Goal: Task Accomplishment & Management: Manage account settings

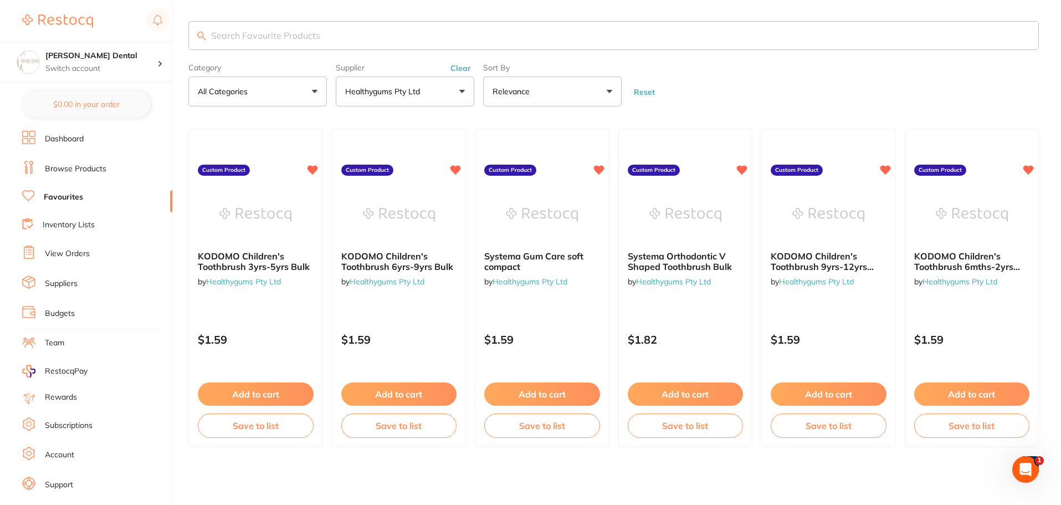
click at [86, 171] on link "Browse Products" at bounding box center [75, 168] width 61 height 11
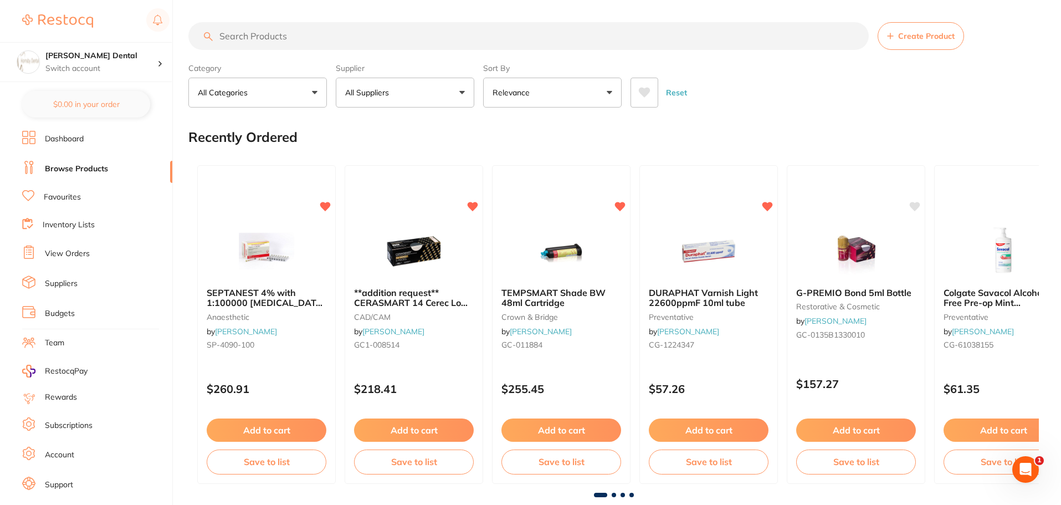
click at [73, 252] on link "View Orders" at bounding box center [67, 253] width 45 height 11
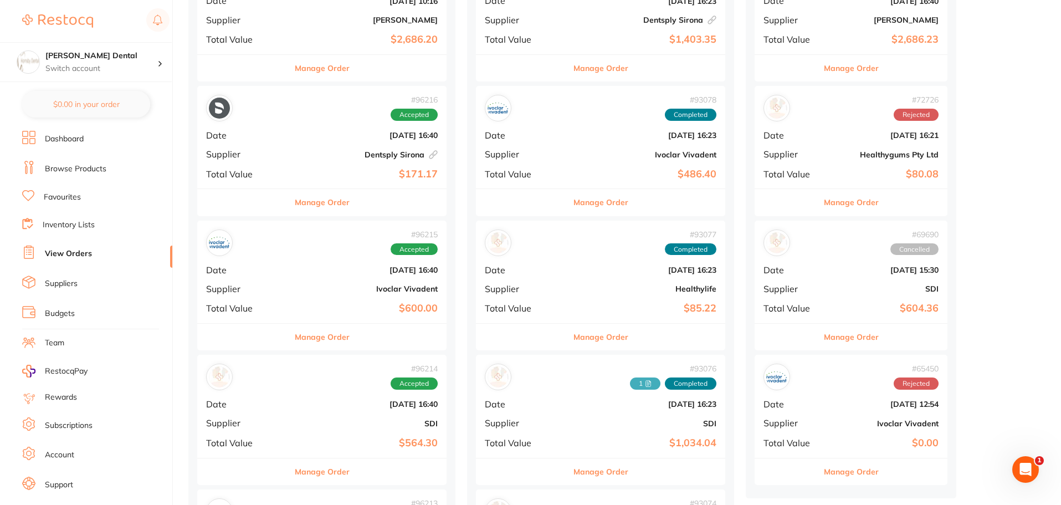
scroll to position [222, 0]
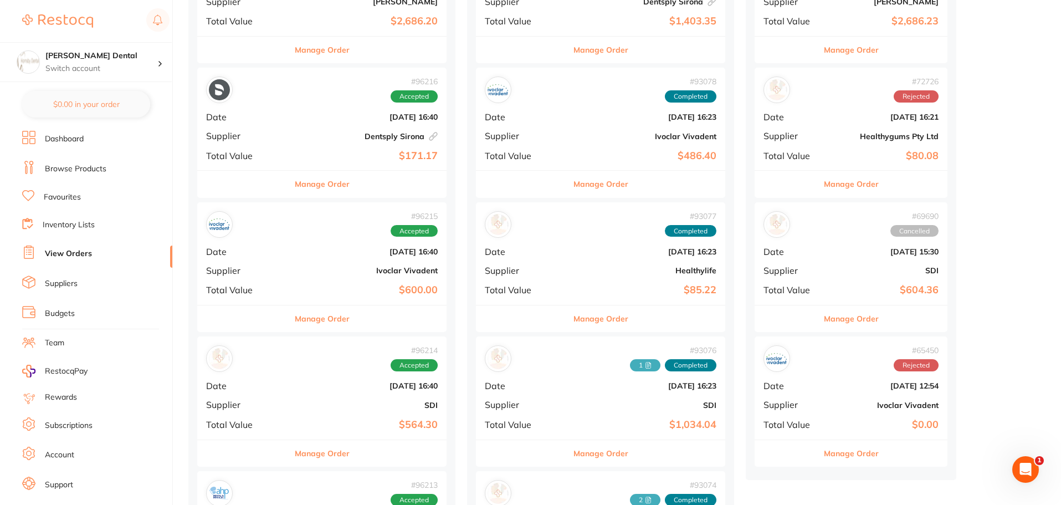
click at [305, 319] on button "Manage Order" at bounding box center [322, 318] width 55 height 27
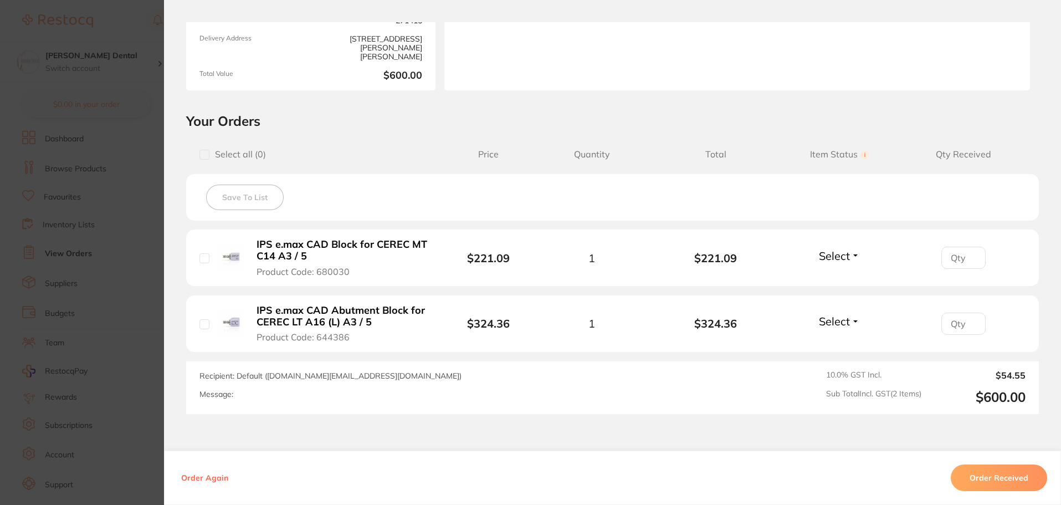
scroll to position [166, 0]
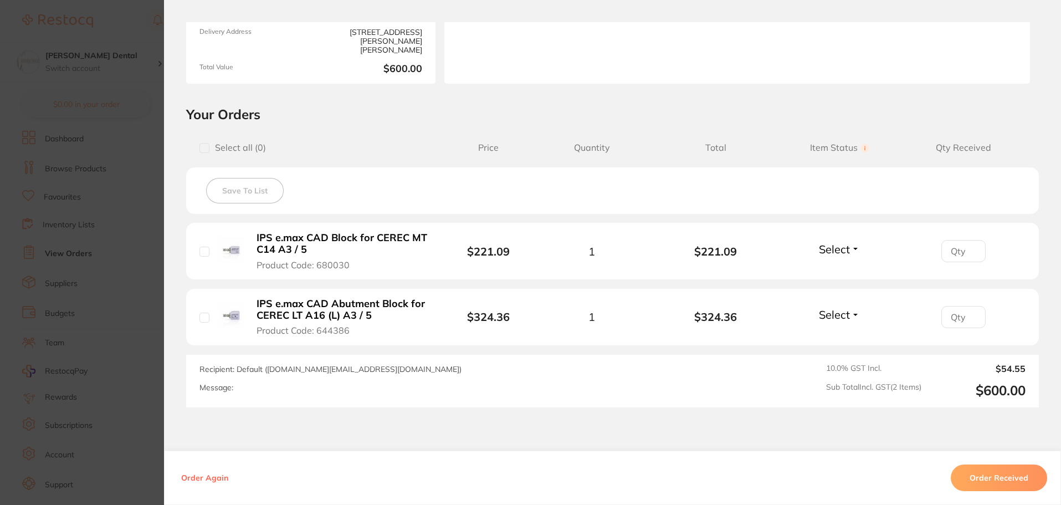
click at [201, 248] on input "checkbox" at bounding box center [204, 252] width 10 height 10
checkbox input "true"
click at [200, 320] on input "checkbox" at bounding box center [204, 317] width 10 height 10
checkbox input "true"
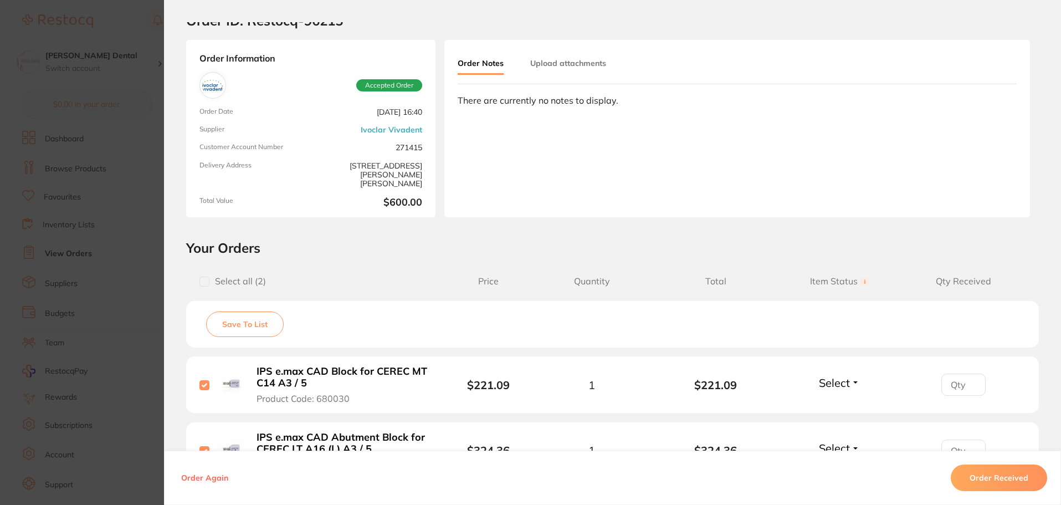
scroll to position [0, 0]
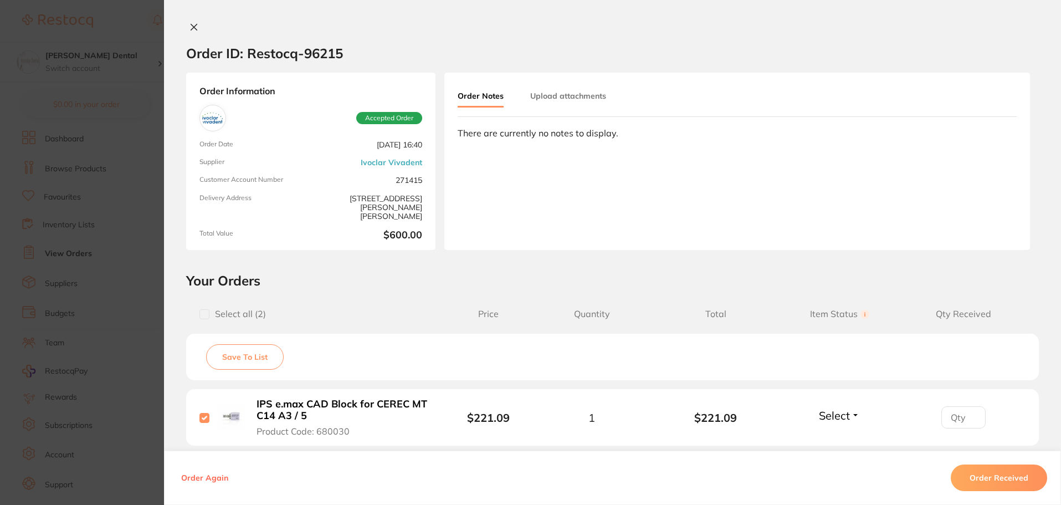
click at [563, 104] on button "Upload attachments" at bounding box center [568, 96] width 76 height 20
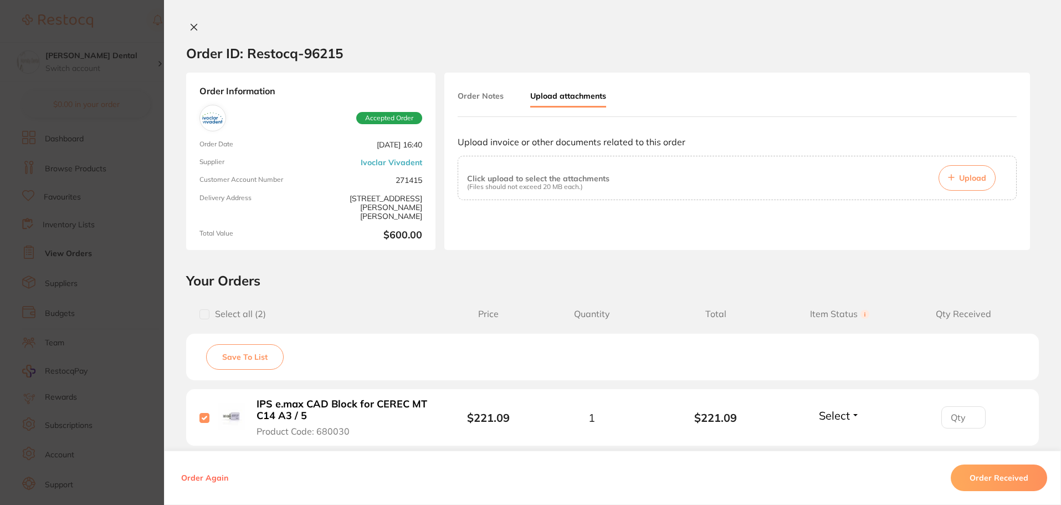
click at [970, 183] on button "Upload" at bounding box center [967, 177] width 57 height 25
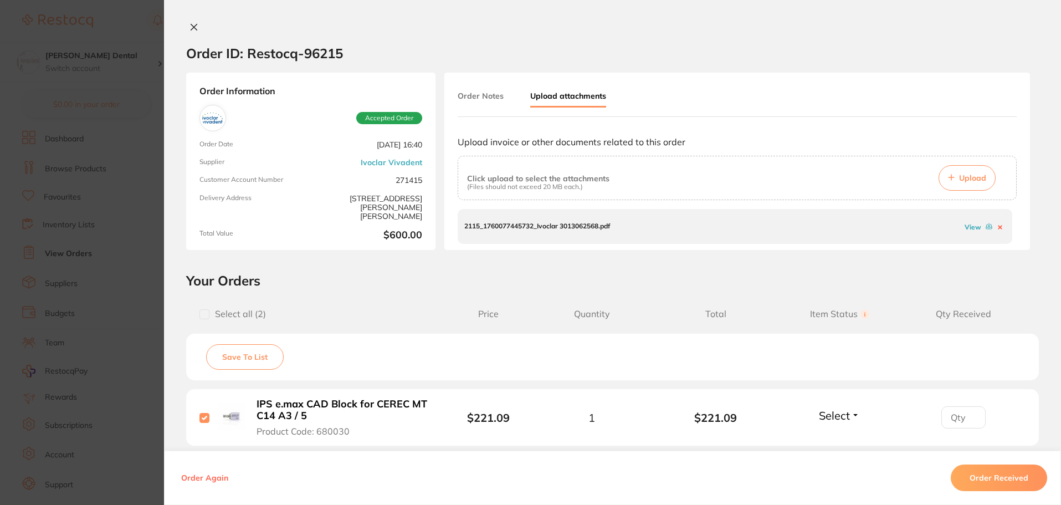
click at [1002, 484] on button "Order Received" at bounding box center [999, 477] width 96 height 27
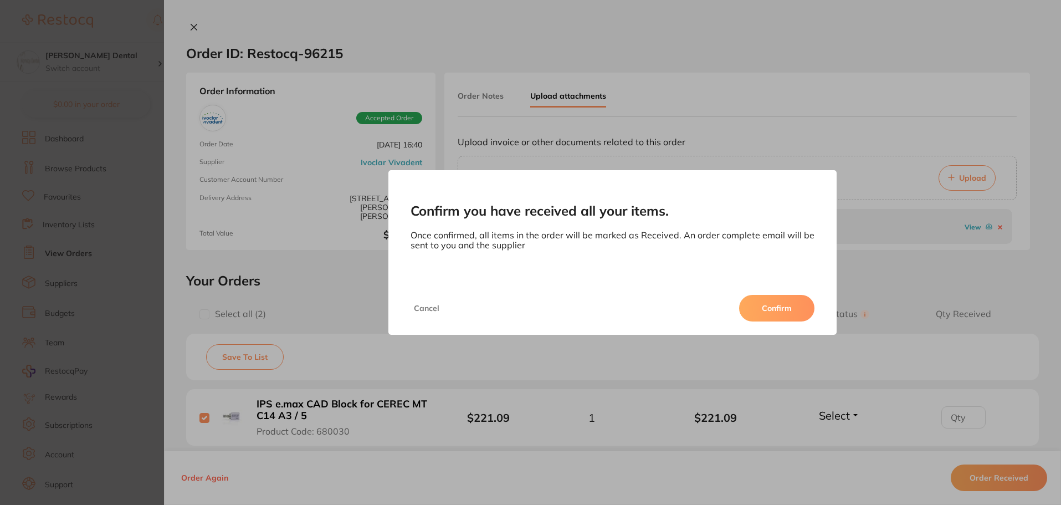
click at [772, 304] on button "Confirm" at bounding box center [776, 308] width 75 height 27
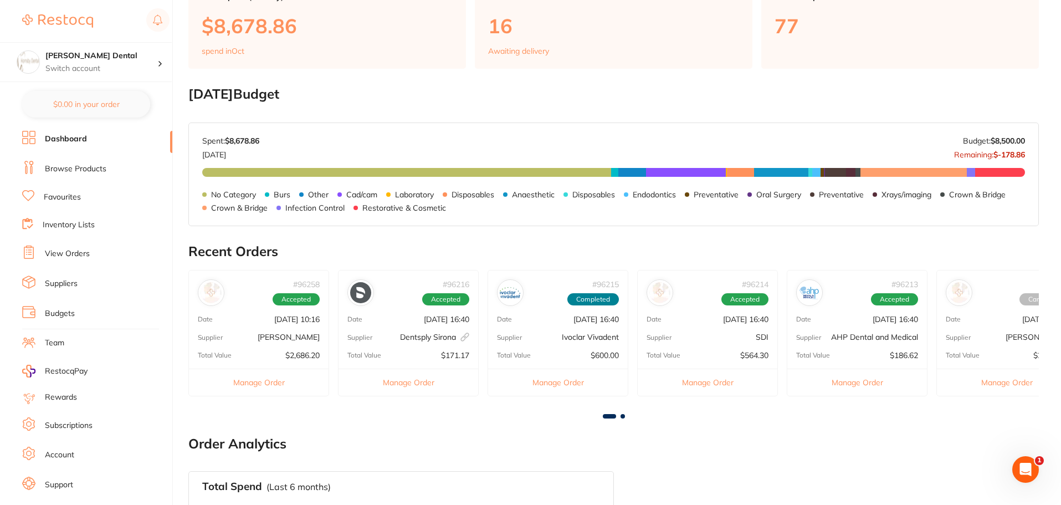
scroll to position [111, 0]
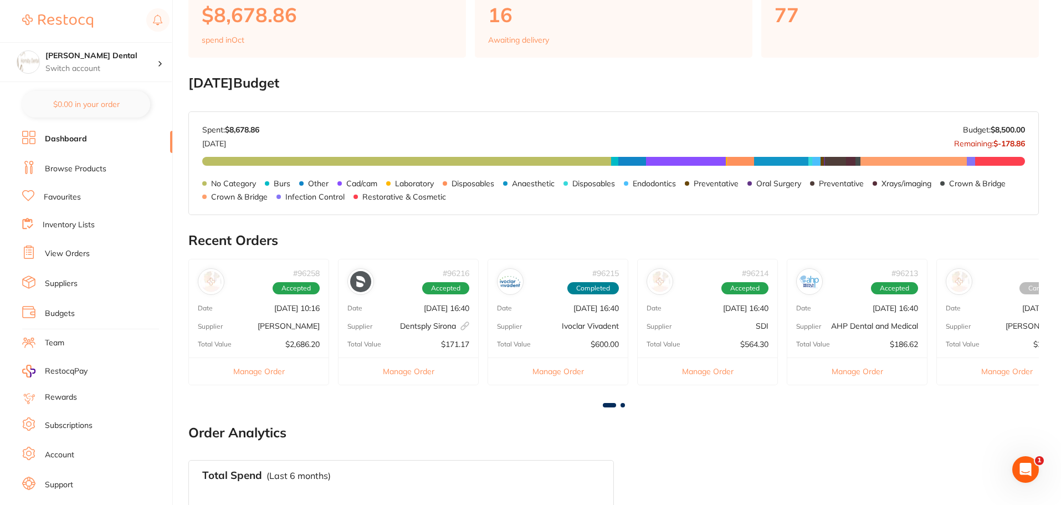
click at [414, 365] on button "Manage Order" at bounding box center [409, 370] width 140 height 27
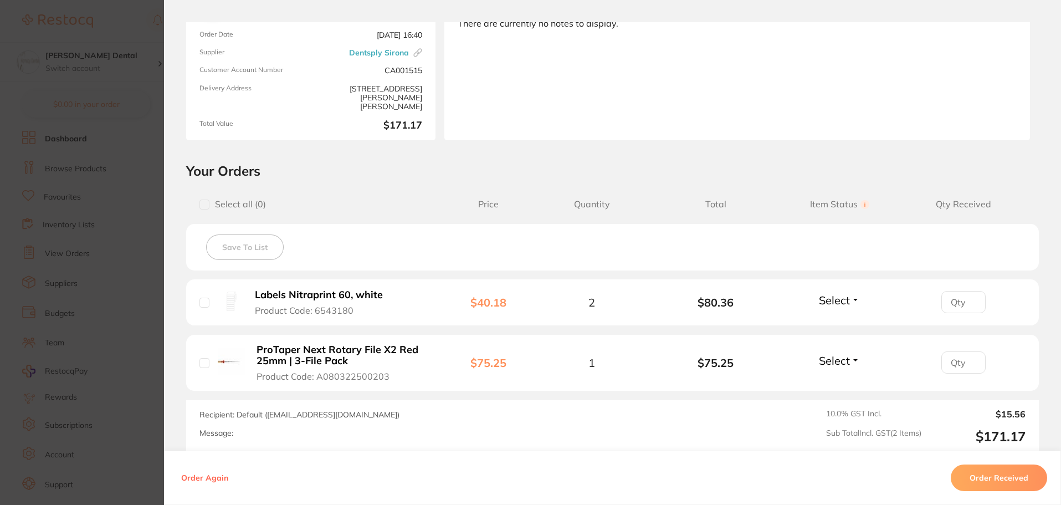
click at [202, 305] on input "checkbox" at bounding box center [204, 303] width 10 height 10
checkbox input "true"
click at [199, 363] on input "checkbox" at bounding box center [204, 363] width 10 height 10
checkbox input "true"
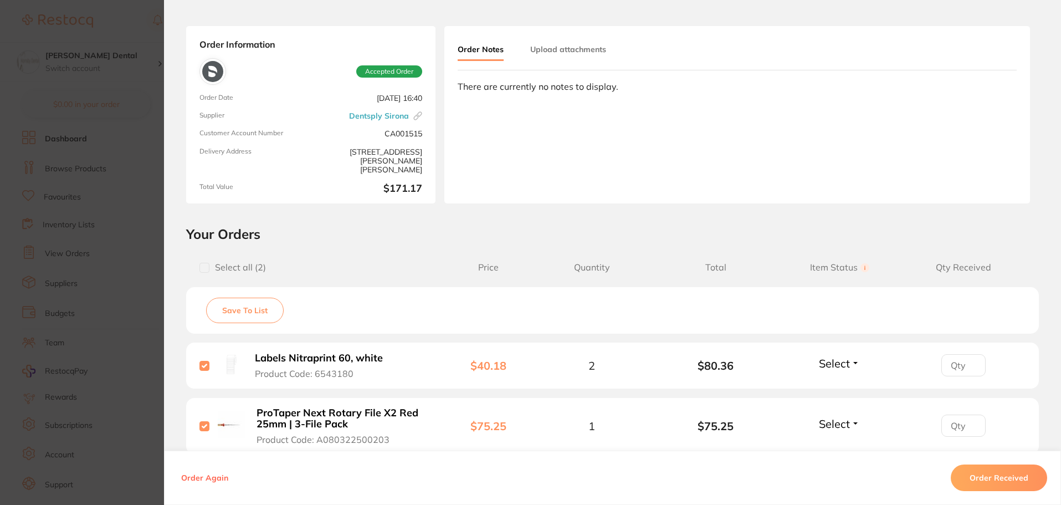
scroll to position [0, 0]
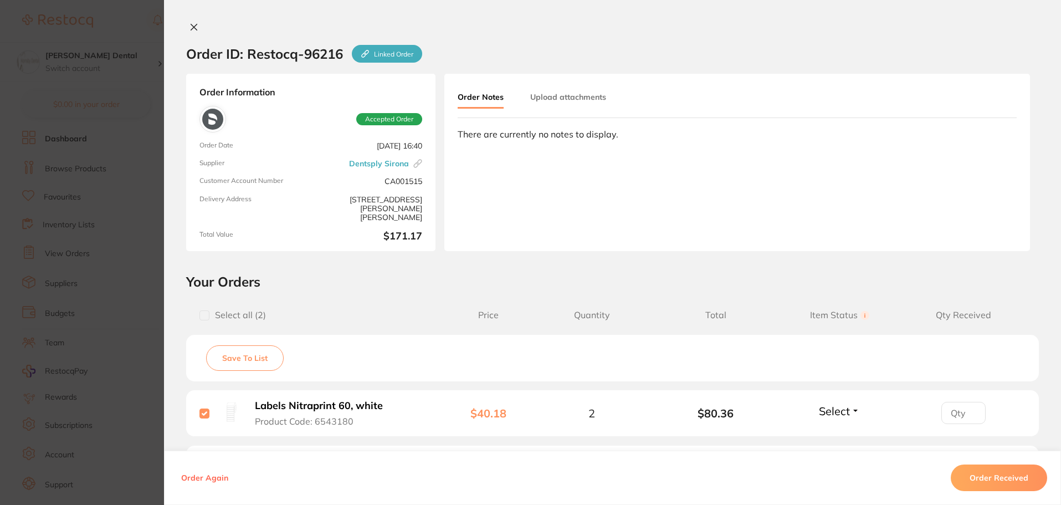
click at [565, 90] on button "Upload attachments" at bounding box center [568, 97] width 76 height 20
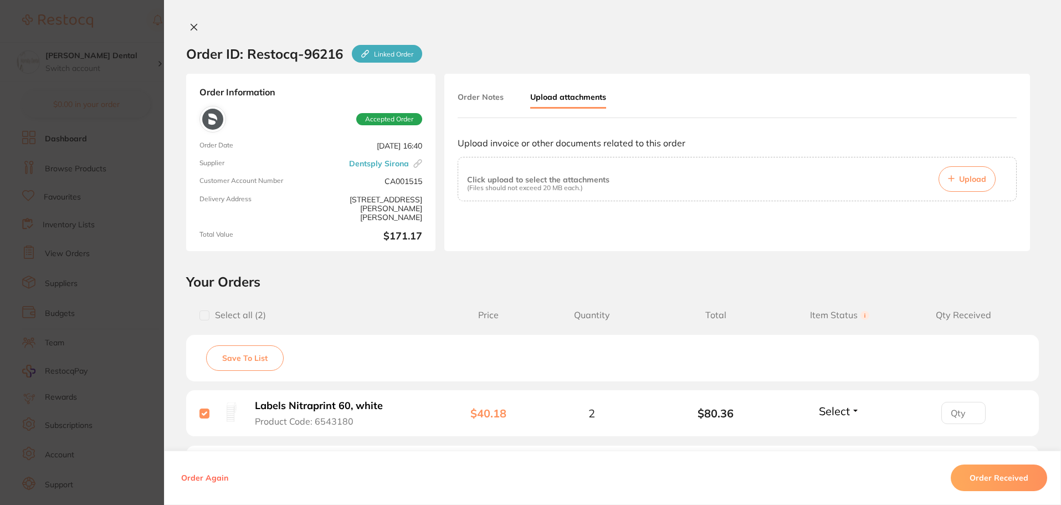
click at [962, 178] on span "Upload" at bounding box center [972, 179] width 27 height 10
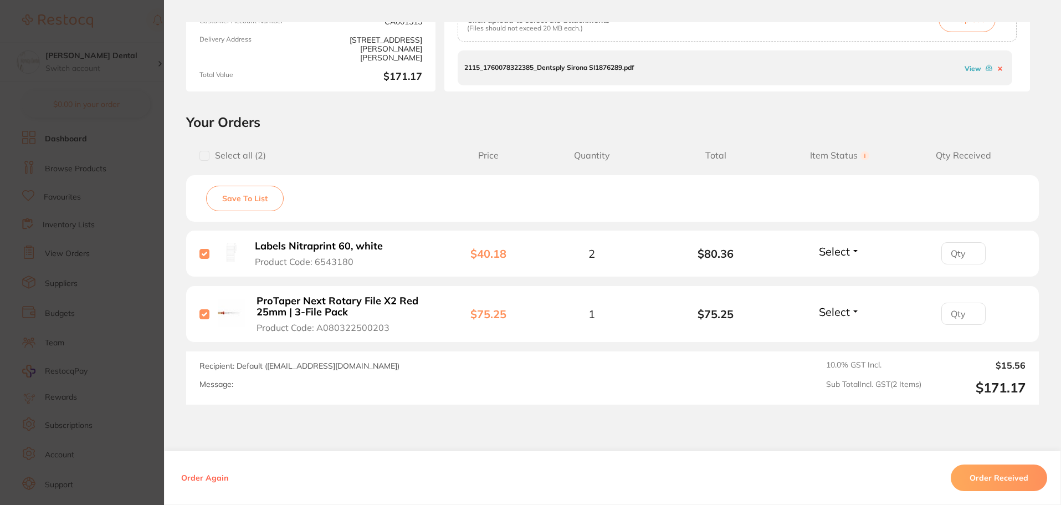
scroll to position [222, 0]
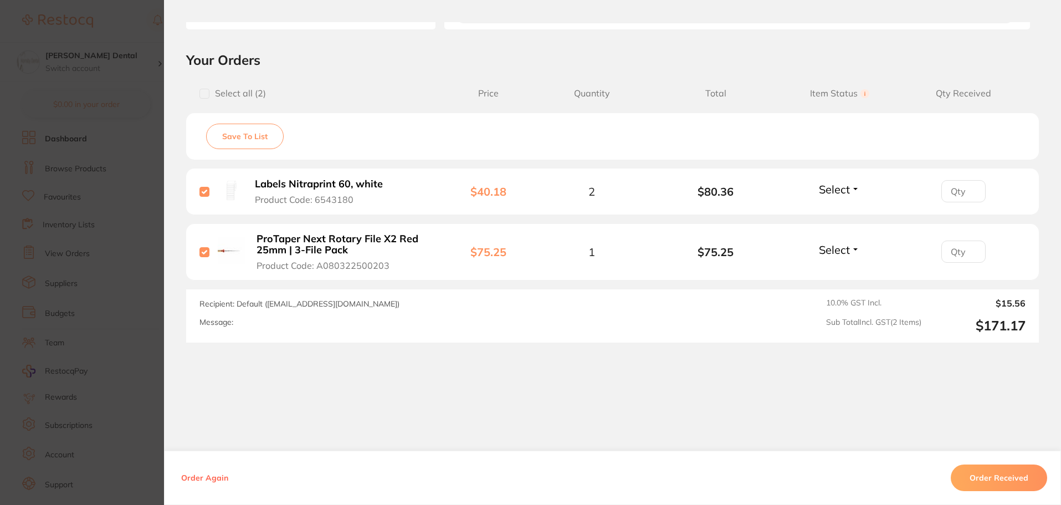
click at [978, 475] on button "Order Received" at bounding box center [999, 477] width 96 height 27
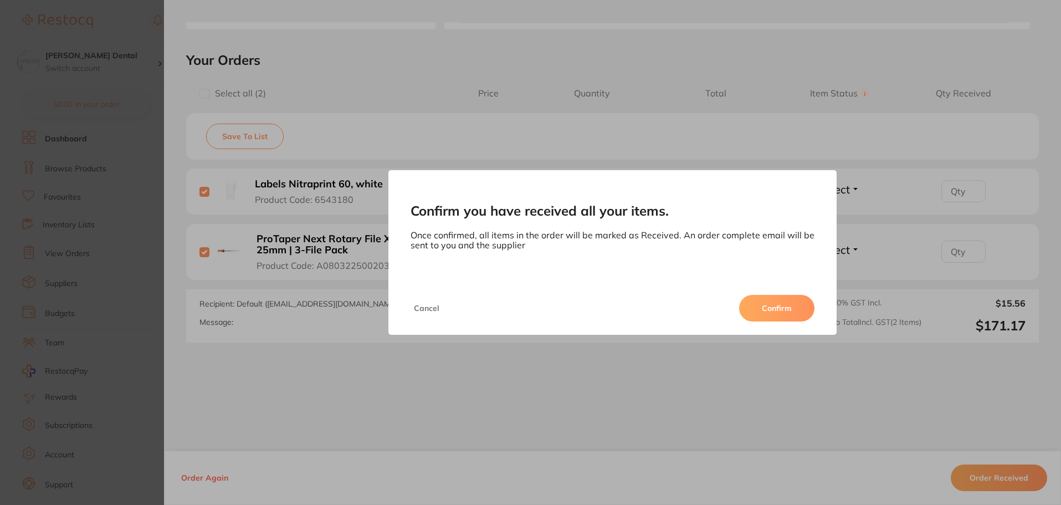
click at [784, 305] on button "Confirm" at bounding box center [776, 308] width 75 height 27
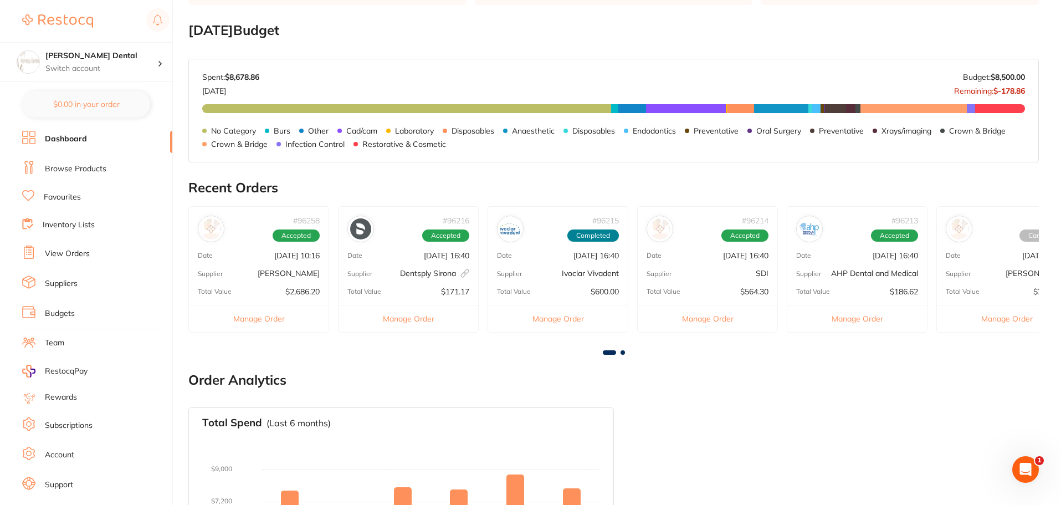
scroll to position [0, 0]
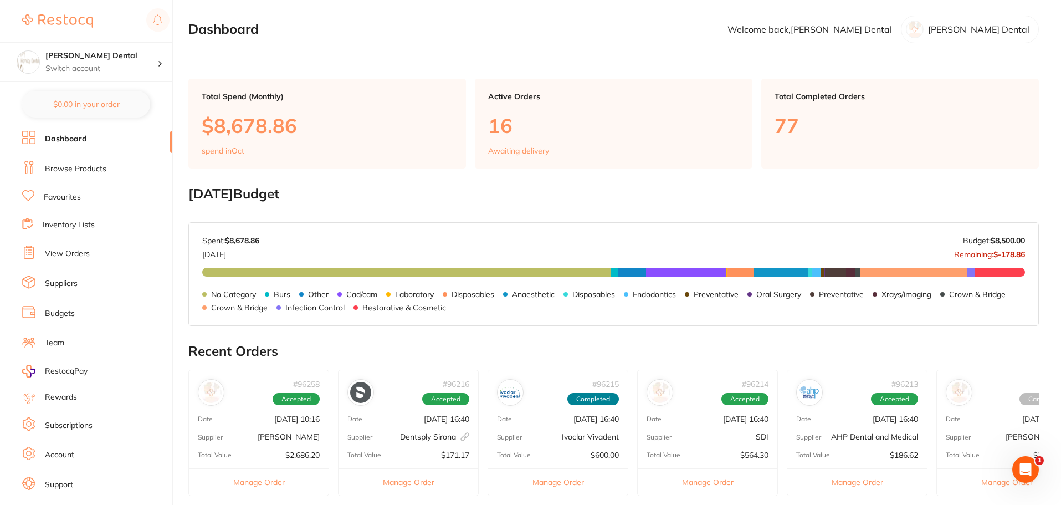
click at [75, 253] on link "View Orders" at bounding box center [67, 253] width 45 height 11
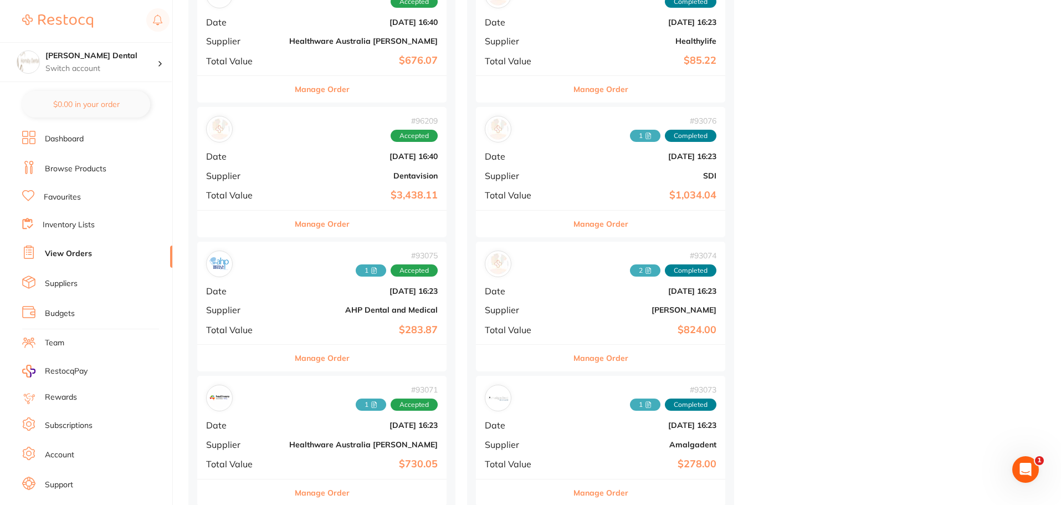
scroll to position [720, 0]
click at [298, 365] on button "Manage Order" at bounding box center [322, 357] width 55 height 27
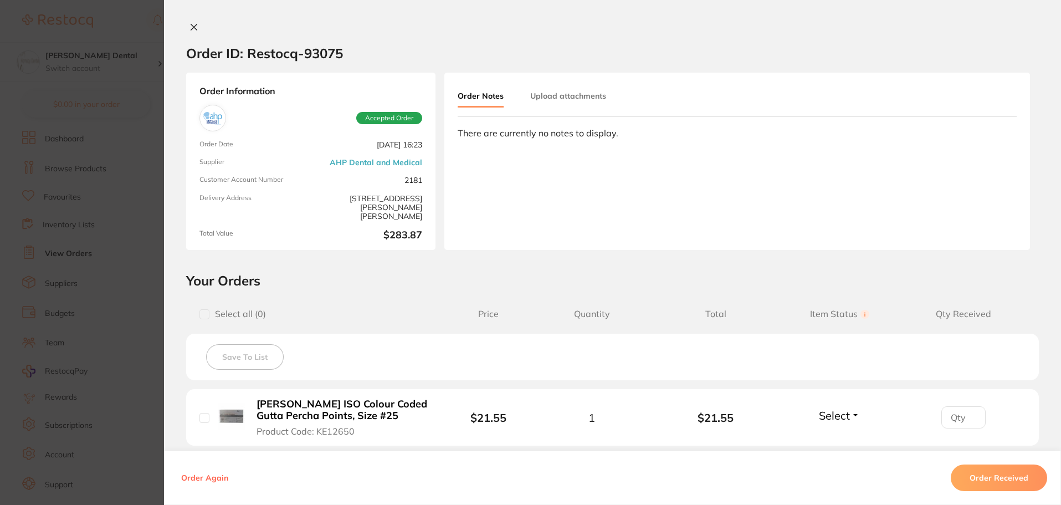
click at [567, 92] on button "Upload attachments" at bounding box center [568, 96] width 76 height 20
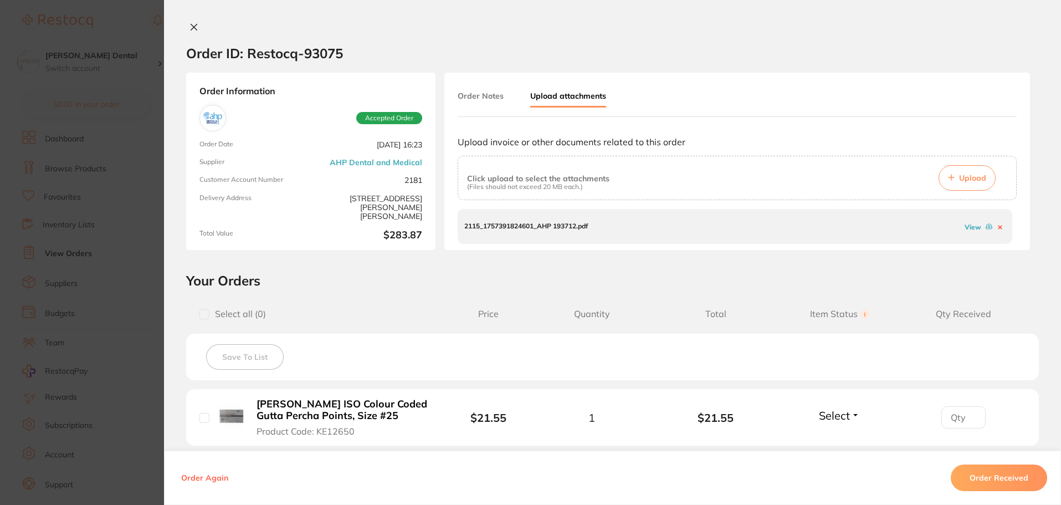
scroll to position [55, 0]
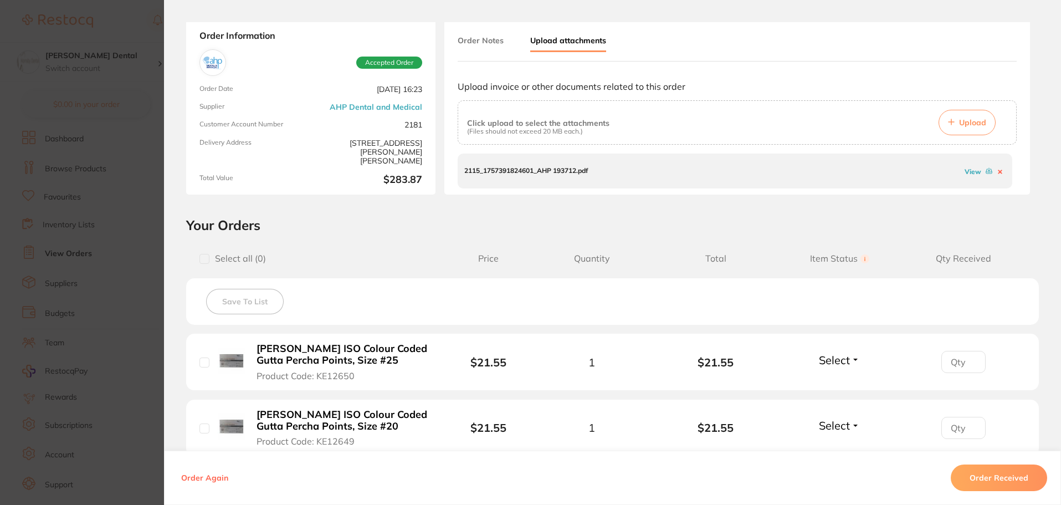
click at [962, 122] on span "Upload" at bounding box center [972, 122] width 27 height 10
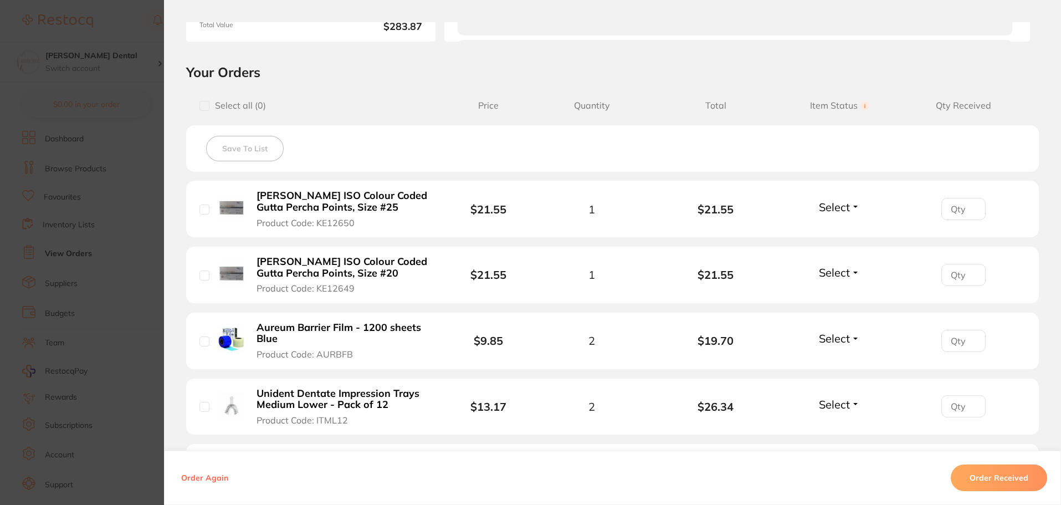
scroll to position [332, 0]
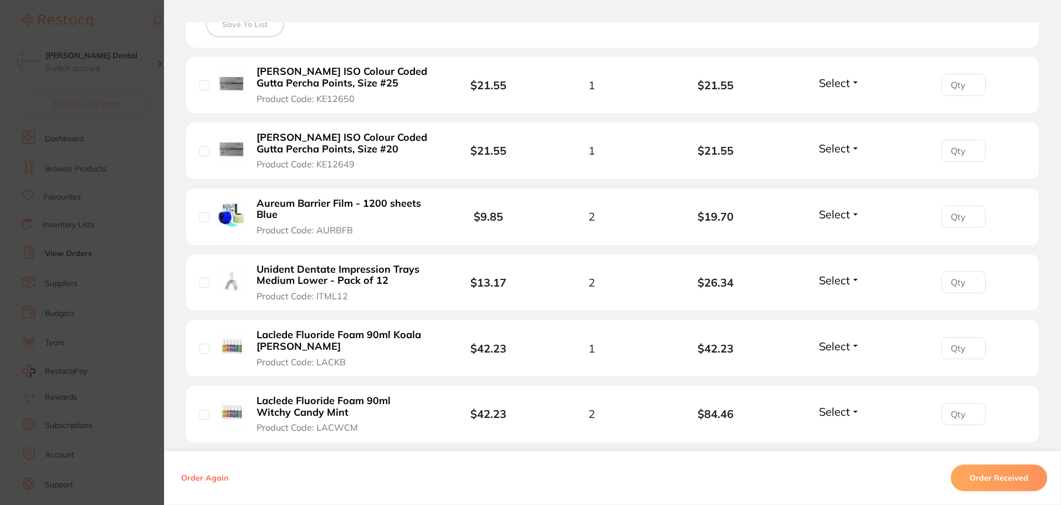
click at [1000, 475] on button "Order Received" at bounding box center [999, 477] width 96 height 27
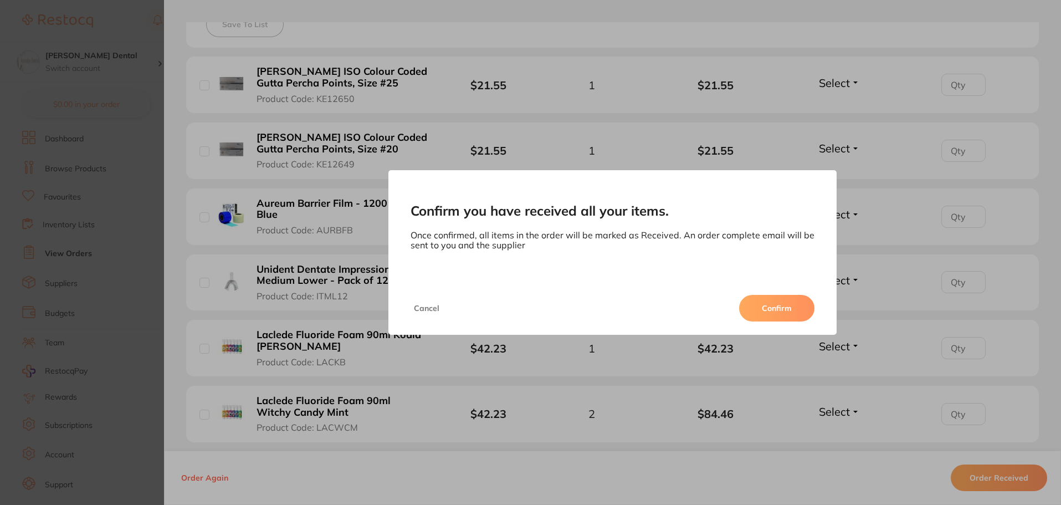
click at [788, 309] on button "Confirm" at bounding box center [776, 308] width 75 height 27
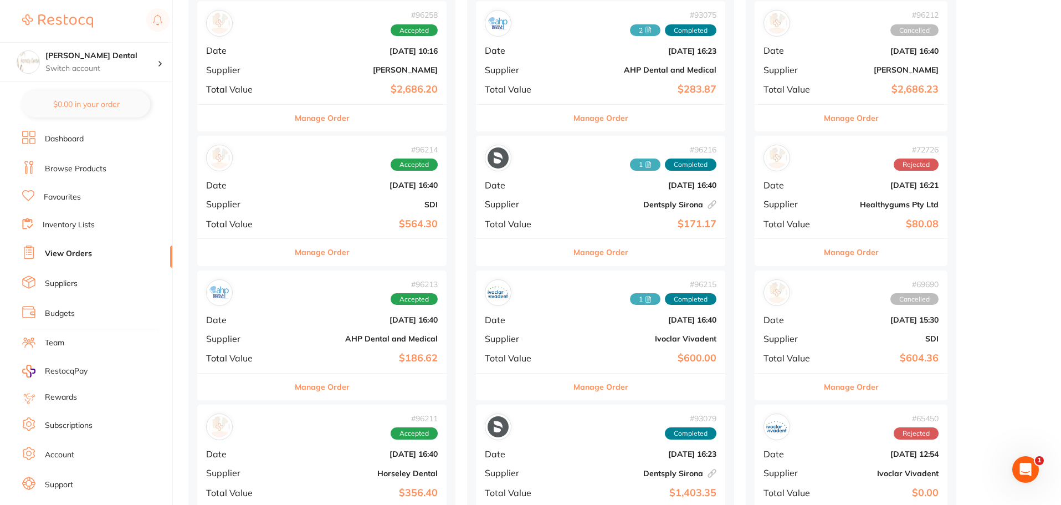
scroll to position [166, 0]
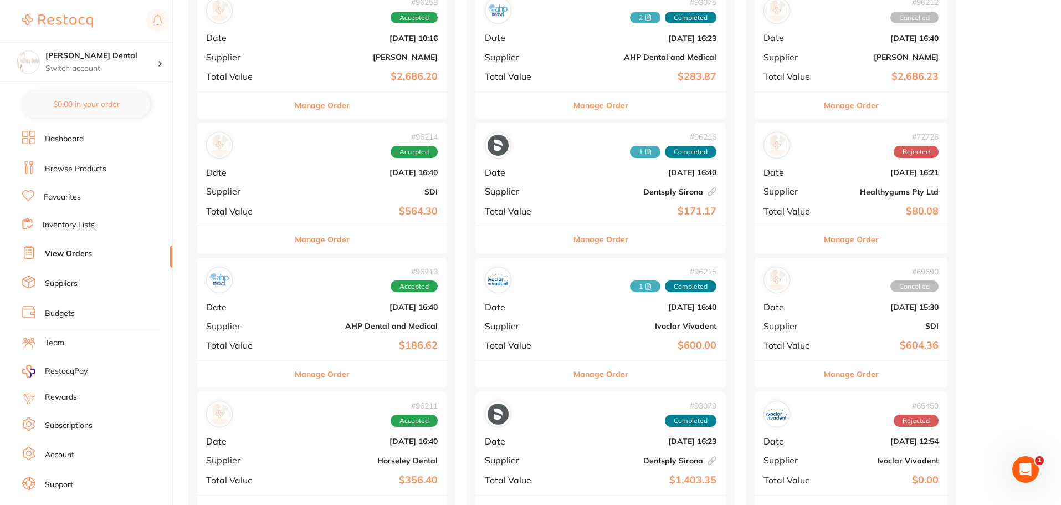
click at [295, 379] on button "Manage Order" at bounding box center [322, 374] width 55 height 27
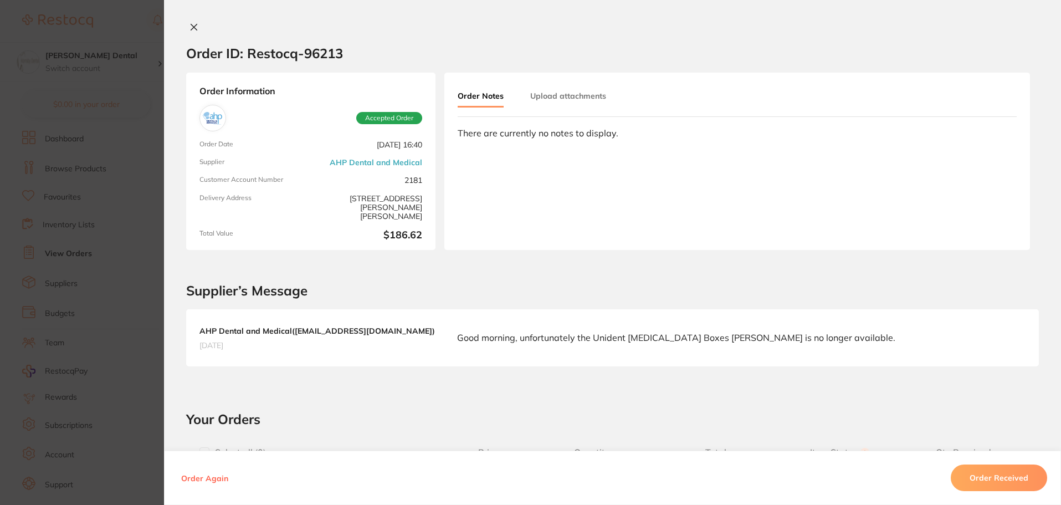
click at [568, 94] on button "Upload attachments" at bounding box center [568, 96] width 76 height 20
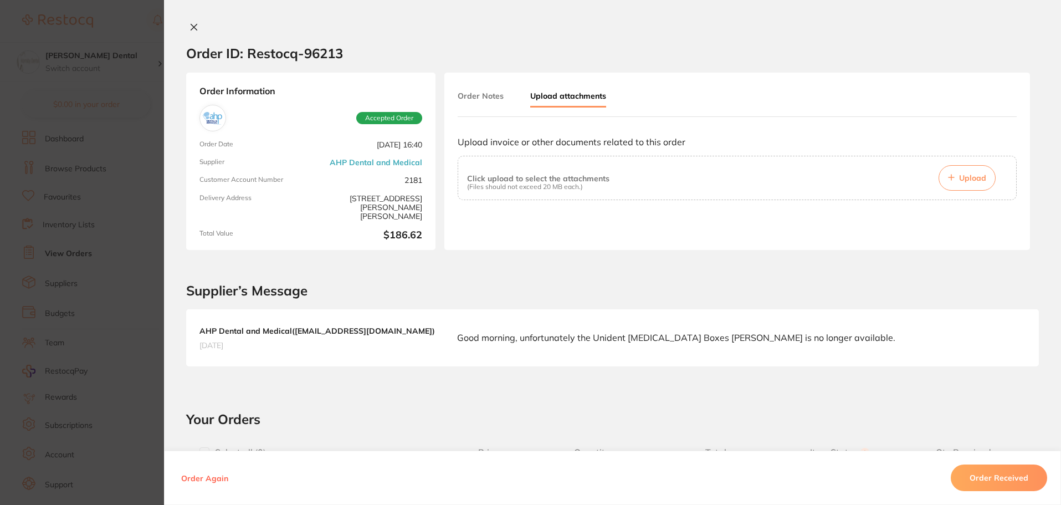
click at [969, 178] on span "Upload" at bounding box center [972, 178] width 27 height 10
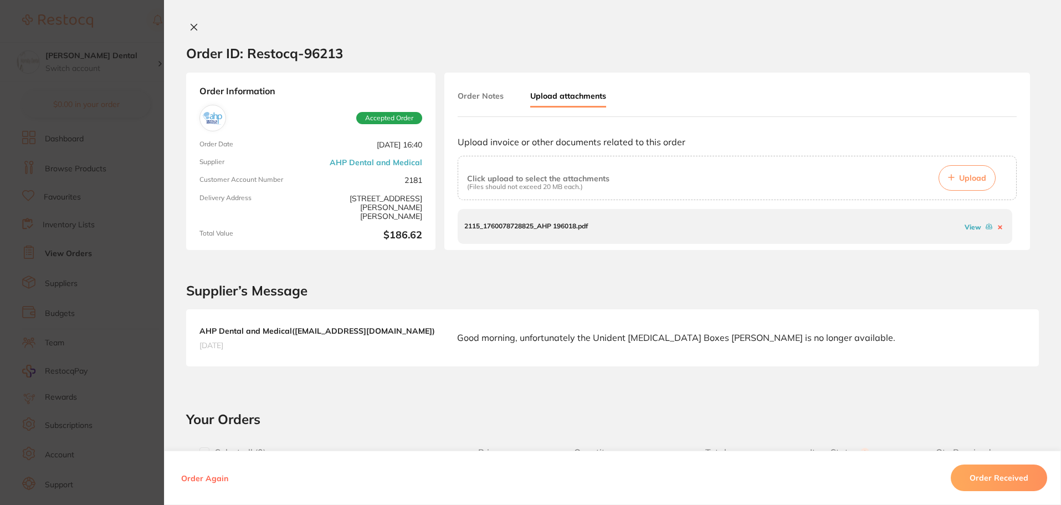
click at [190, 28] on icon at bounding box center [193, 27] width 9 height 9
